Goal: Transaction & Acquisition: Purchase product/service

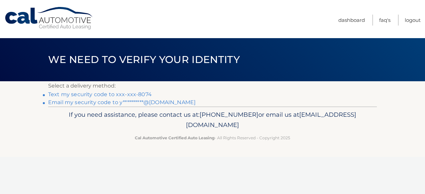
click at [128, 94] on link "Text my security code to xxx-xxx-8074" at bounding box center [100, 94] width 104 height 6
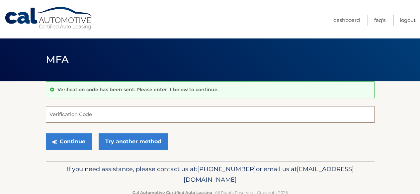
click at [110, 115] on input "Verification Code" at bounding box center [210, 114] width 329 height 17
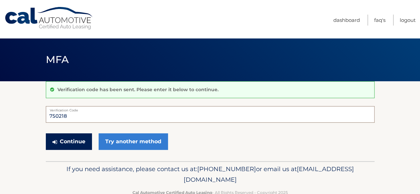
type input "750218"
click at [68, 145] on button "Continue" at bounding box center [69, 142] width 46 height 17
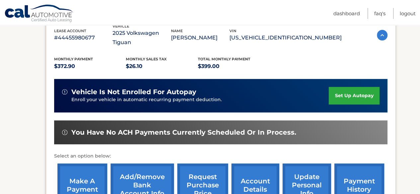
scroll to position [133, 0]
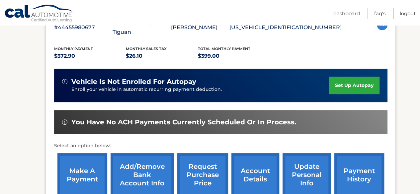
click at [58, 164] on link "make a payment" at bounding box center [82, 175] width 50 height 44
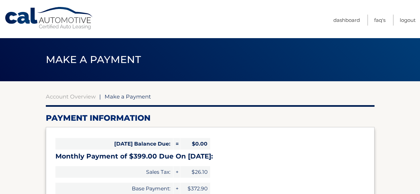
select select "YjMwNWRhMDAtZjBkYS00MjBiLWEwYWEtZjViMWU3NDAzY2U1"
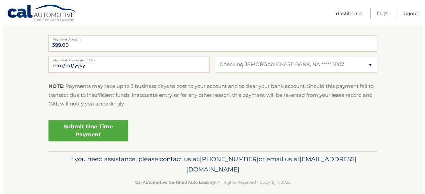
scroll to position [280, 0]
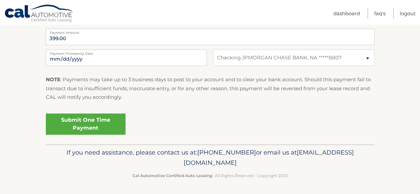
click at [96, 125] on link "Submit One Time Payment" at bounding box center [86, 124] width 80 height 21
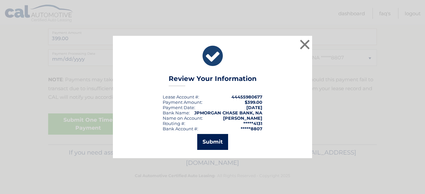
click at [221, 143] on button "Submit" at bounding box center [212, 142] width 31 height 16
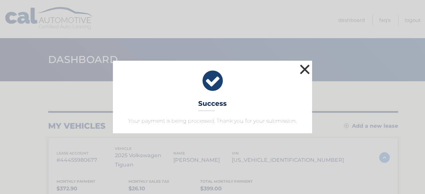
click at [305, 72] on button "×" at bounding box center [304, 69] width 13 height 13
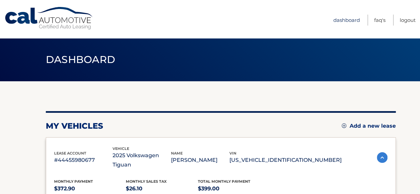
click at [338, 19] on link "Dashboard" at bounding box center [346, 20] width 27 height 11
click at [403, 20] on link "Logout" at bounding box center [408, 20] width 16 height 11
